Goal: Information Seeking & Learning: Learn about a topic

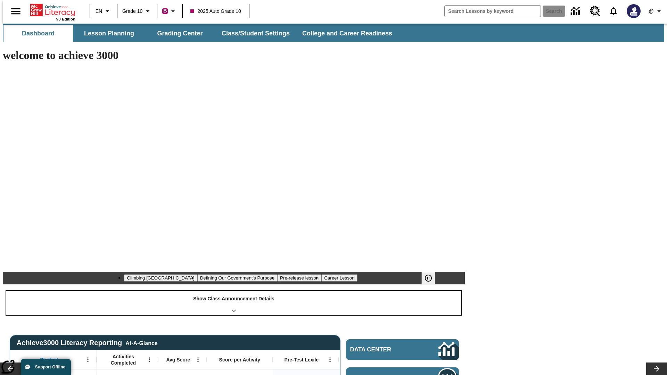
click at [234, 291] on div "Show Class Announcement Details" at bounding box center [233, 303] width 455 height 24
